Goal: Feedback & Contribution: Leave review/rating

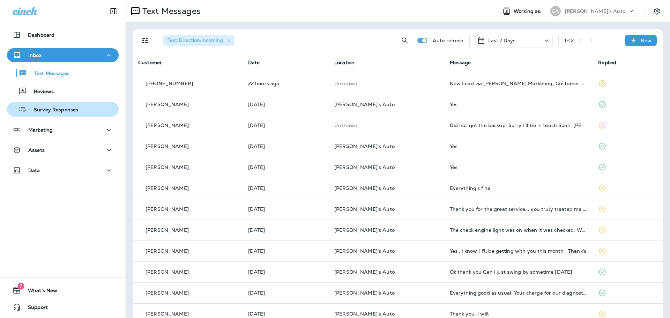
click at [44, 104] on div "Survey Responses" at bounding box center [44, 109] width 68 height 10
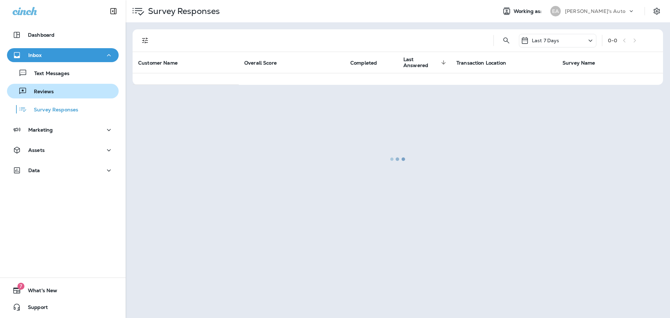
click at [47, 88] on div "Reviews" at bounding box center [32, 91] width 44 height 10
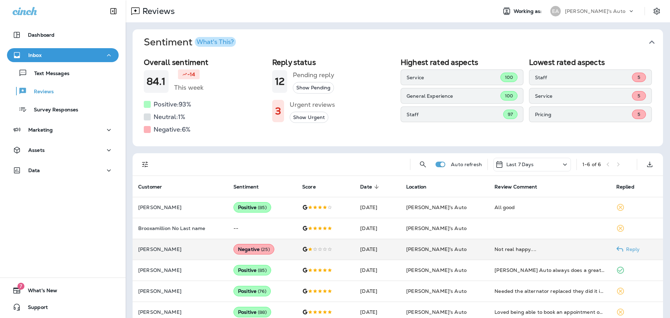
click at [249, 247] on div "Negative ( 25 )" at bounding box center [253, 249] width 41 height 10
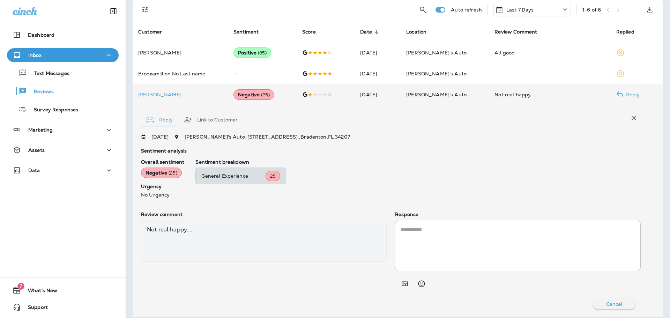
scroll to position [154, 0]
click at [47, 94] on p "Reviews" at bounding box center [40, 92] width 27 height 7
click at [72, 76] on div "Text Messages" at bounding box center [63, 73] width 106 height 10
